Goal: Information Seeking & Learning: Find contact information

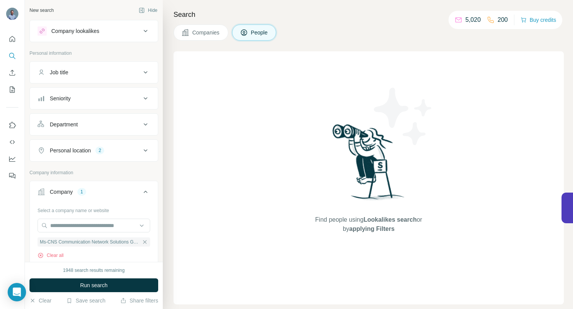
scroll to position [170, 0]
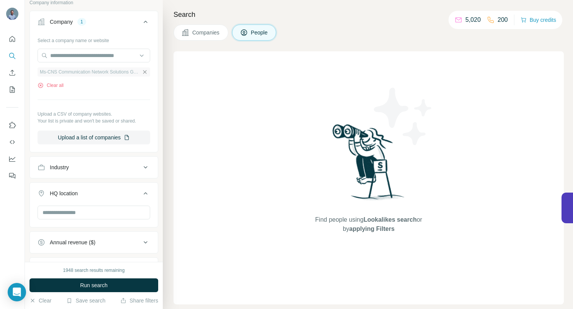
click at [142, 74] on icon "button" at bounding box center [145, 72] width 6 height 6
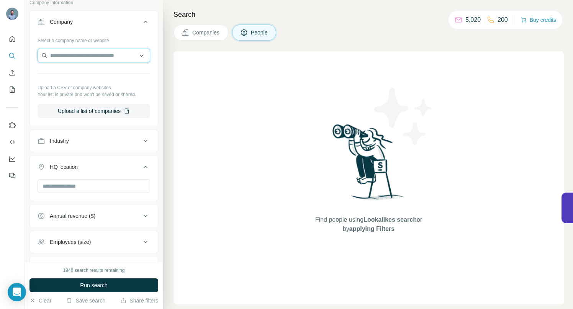
click at [125, 55] on input "text" at bounding box center [94, 56] width 113 height 14
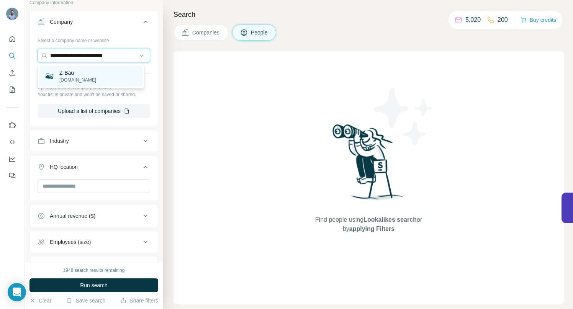
type input "**********"
click at [68, 73] on p "Z-Bau" at bounding box center [77, 73] width 37 height 8
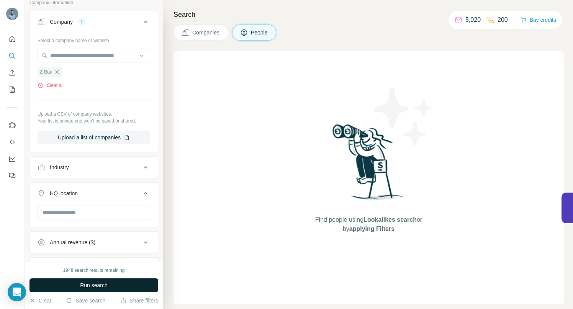
click at [77, 282] on button "Run search" at bounding box center [93, 286] width 129 height 14
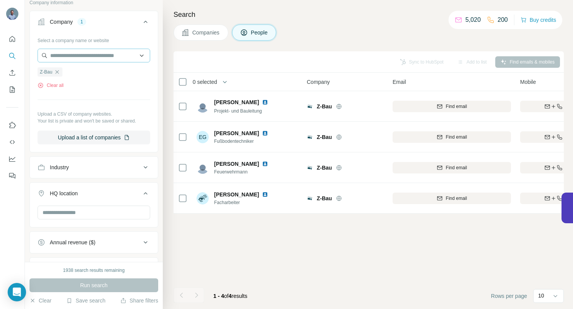
click at [59, 72] on icon "button" at bounding box center [57, 72] width 6 height 6
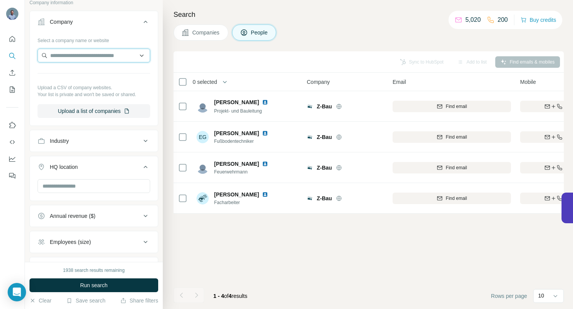
click at [62, 55] on input "text" at bounding box center [94, 56] width 113 height 14
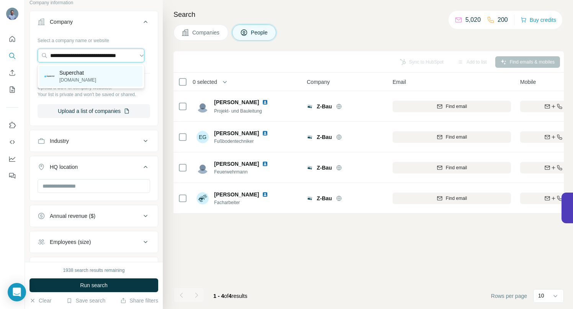
type input "**********"
click at [67, 73] on p "Superchat" at bounding box center [77, 73] width 37 height 8
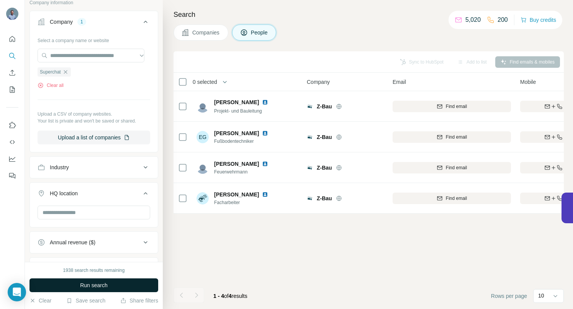
click at [90, 285] on span "Run search" at bounding box center [94, 286] width 28 height 8
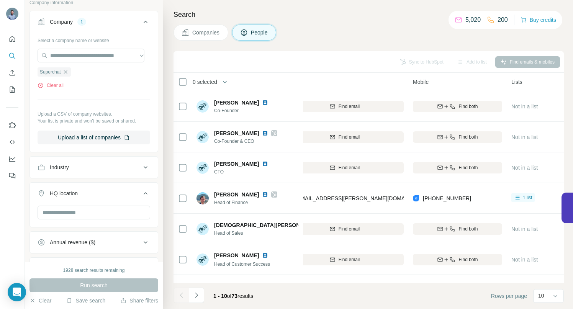
scroll to position [0, 110]
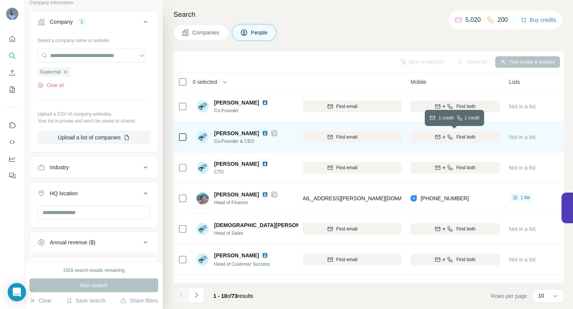
click at [457, 135] on span "Find both" at bounding box center [465, 137] width 19 height 7
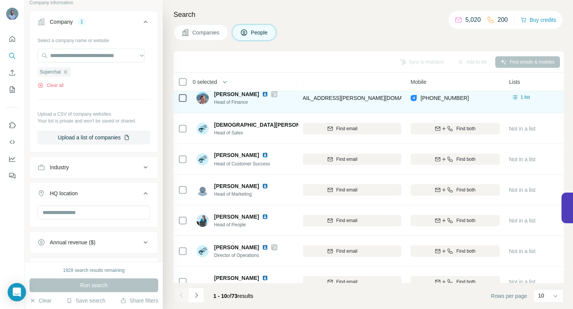
scroll to position [111, 110]
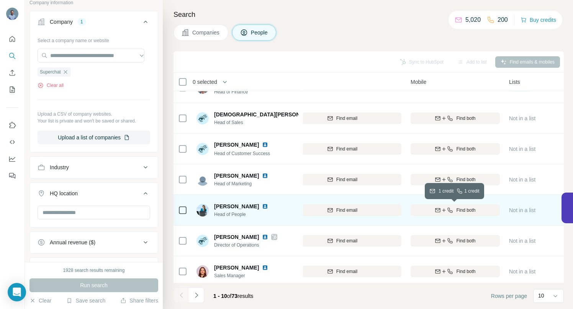
click at [458, 210] on span "Find both" at bounding box center [465, 210] width 19 height 7
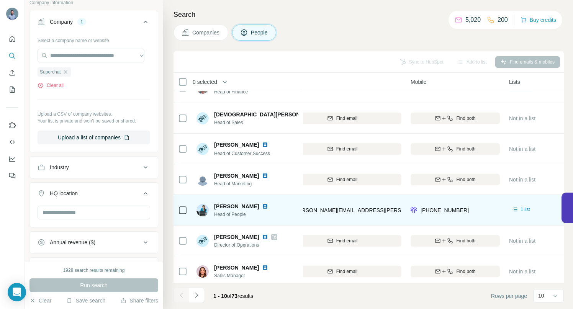
click at [292, 213] on div "[PERSON_NAME] Head of People" at bounding box center [248, 210] width 102 height 21
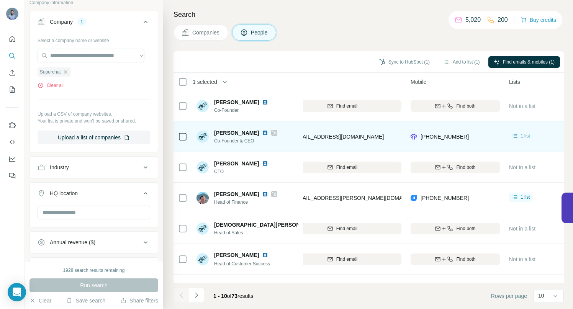
scroll to position [0, 110]
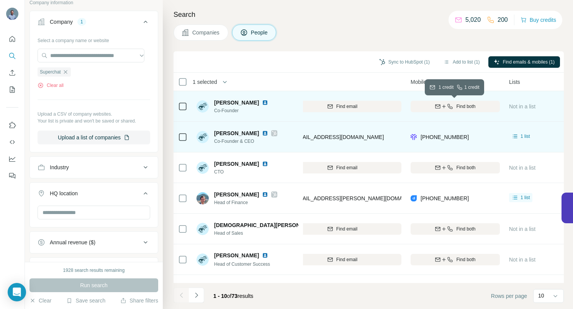
click at [451, 105] on icon "button" at bounding box center [450, 106] width 6 height 6
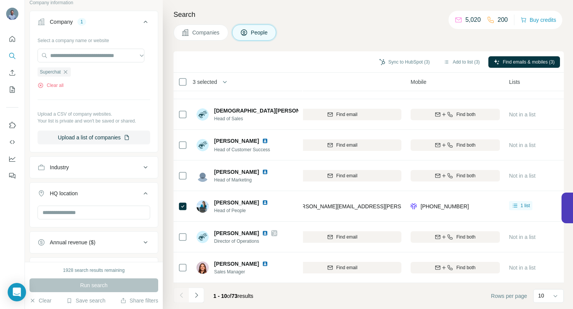
scroll to position [119, 110]
click at [391, 62] on button "Sync to HubSpot (3)" at bounding box center [404, 61] width 61 height 11
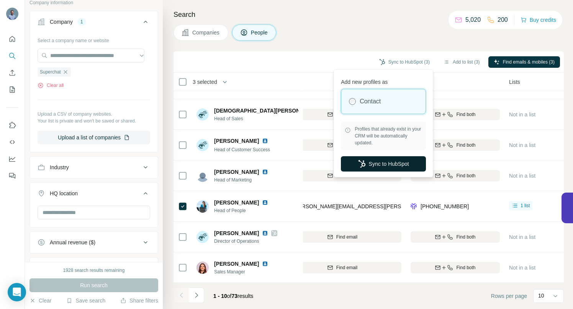
click at [373, 161] on button "Sync to HubSpot" at bounding box center [383, 163] width 85 height 15
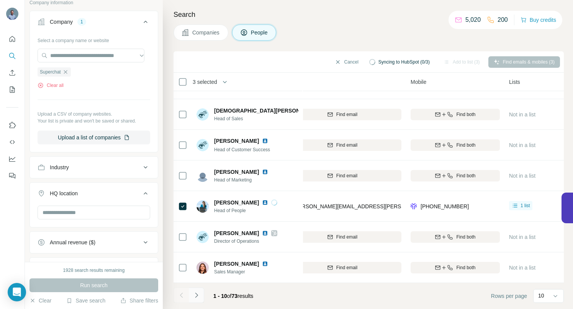
click at [195, 298] on icon "Navigate to next page" at bounding box center [197, 296] width 8 height 8
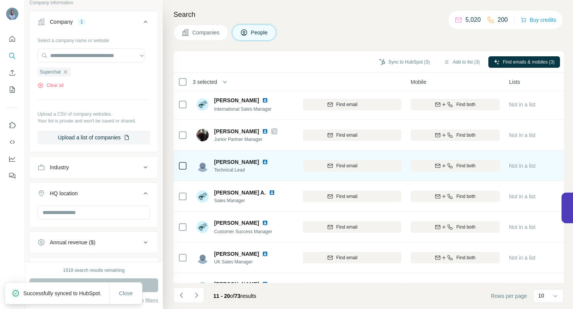
scroll to position [0, 110]
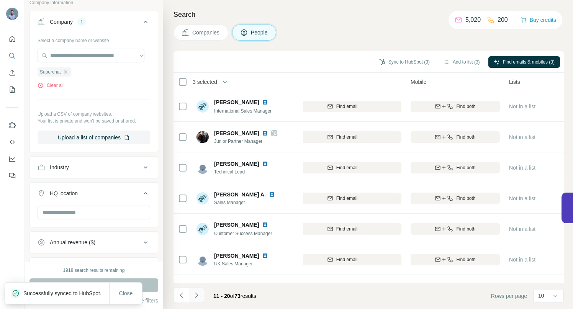
click at [197, 296] on icon "Navigate to next page" at bounding box center [196, 295] width 3 height 5
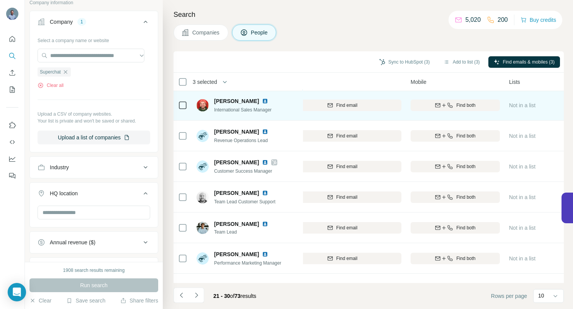
scroll to position [119, 110]
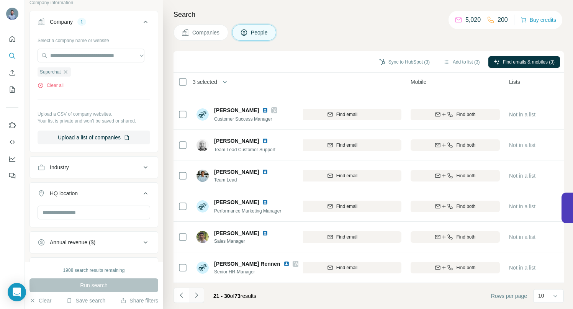
click at [195, 296] on icon "Navigate to next page" at bounding box center [197, 296] width 8 height 8
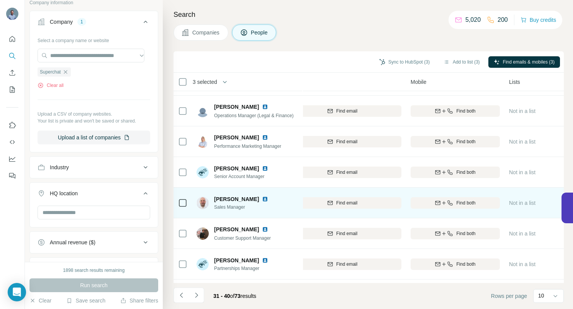
scroll to position [0, 110]
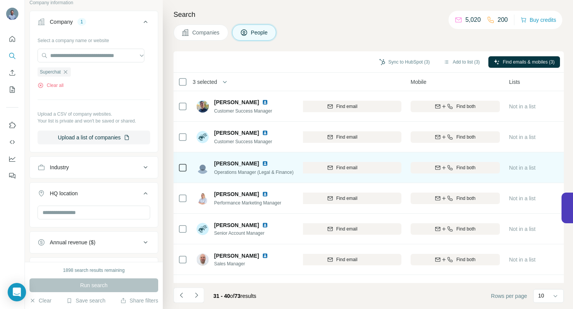
click at [262, 164] on img at bounding box center [265, 164] width 6 height 6
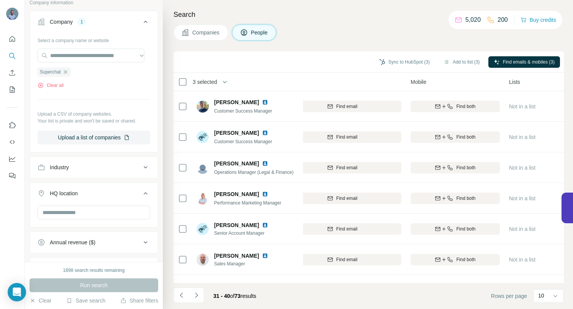
click at [66, 70] on icon "button" at bounding box center [65, 72] width 6 height 6
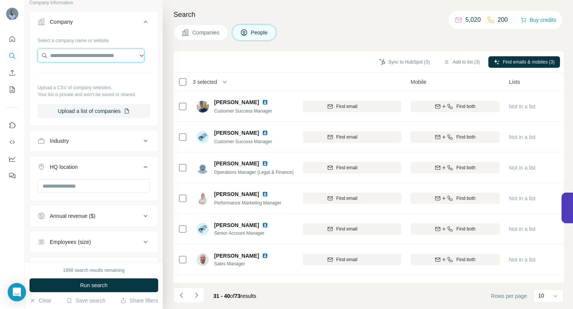
click at [65, 59] on input "text" at bounding box center [91, 56] width 107 height 14
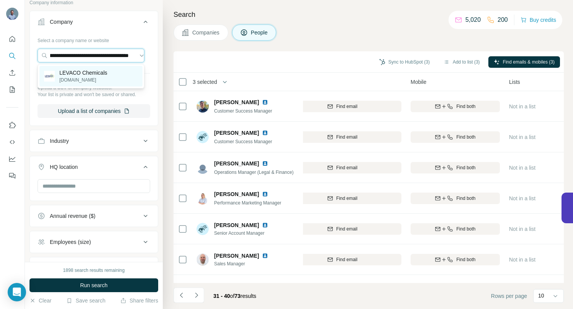
type input "**********"
click at [96, 74] on p "LEVACO Chemicals" at bounding box center [83, 73] width 48 height 8
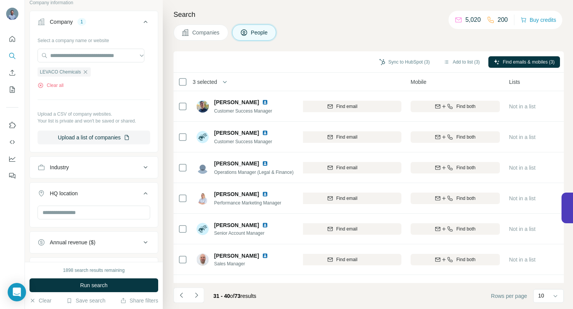
scroll to position [0, 0]
click at [90, 282] on span "Run search" at bounding box center [94, 286] width 28 height 8
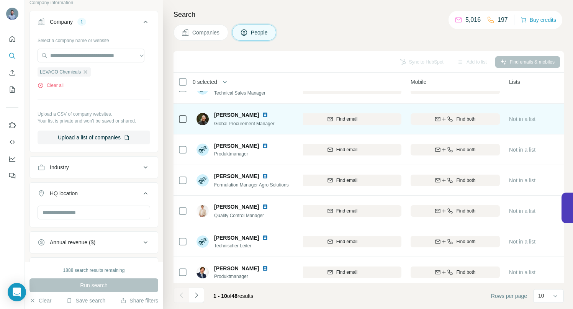
scroll to position [119, 110]
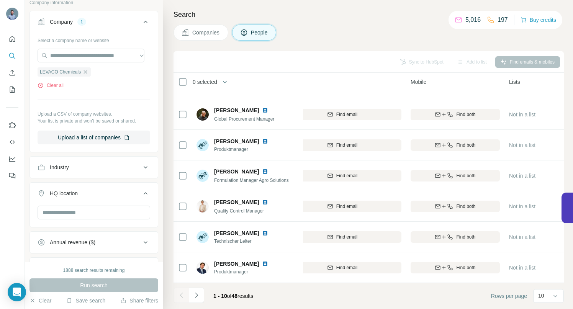
click at [196, 297] on icon "Navigate to next page" at bounding box center [197, 296] width 8 height 8
click at [197, 296] on icon "Navigate to next page" at bounding box center [197, 296] width 8 height 8
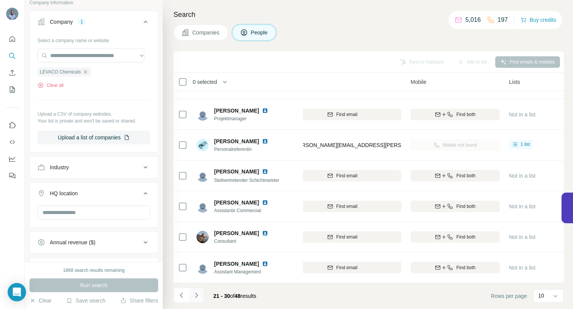
click at [198, 295] on icon "Navigate to next page" at bounding box center [197, 296] width 8 height 8
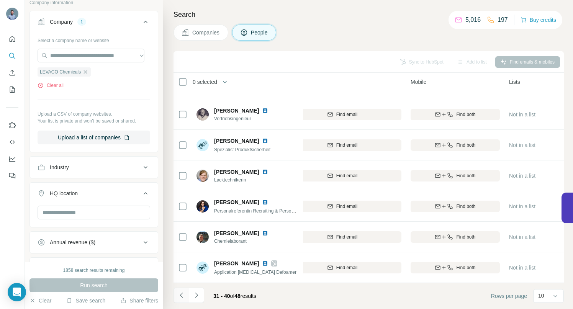
click at [182, 295] on icon "Navigate to previous page" at bounding box center [182, 296] width 8 height 8
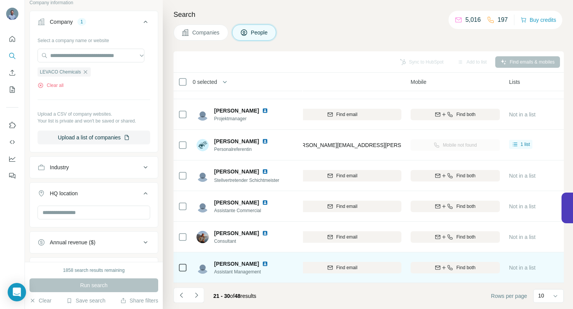
click at [262, 261] on img at bounding box center [265, 264] width 6 height 6
